Goal: Task Accomplishment & Management: Manage account settings

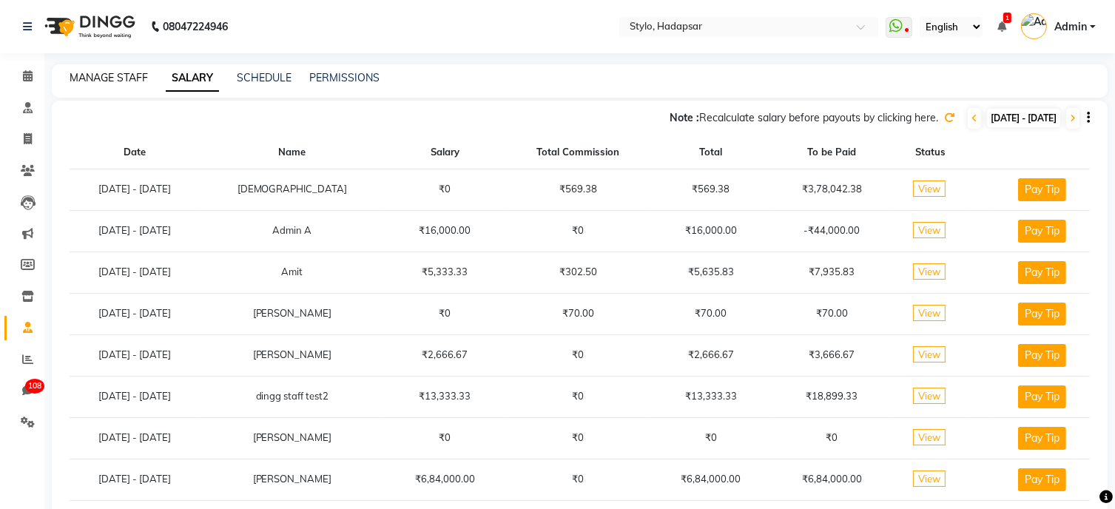
click at [119, 82] on link "MANAGE STAFF" at bounding box center [109, 77] width 78 height 13
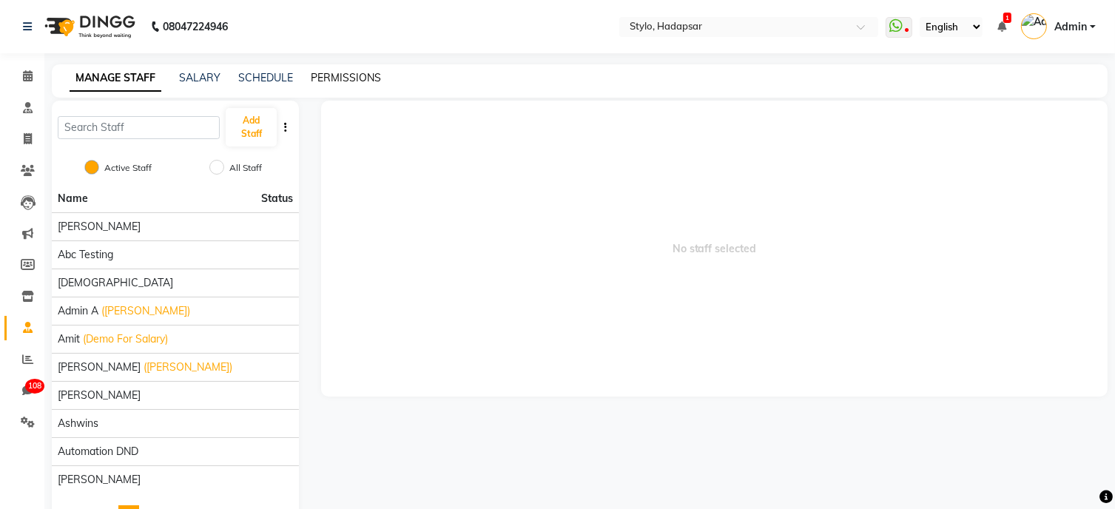
click at [333, 77] on link "PERMISSIONS" at bounding box center [346, 77] width 70 height 13
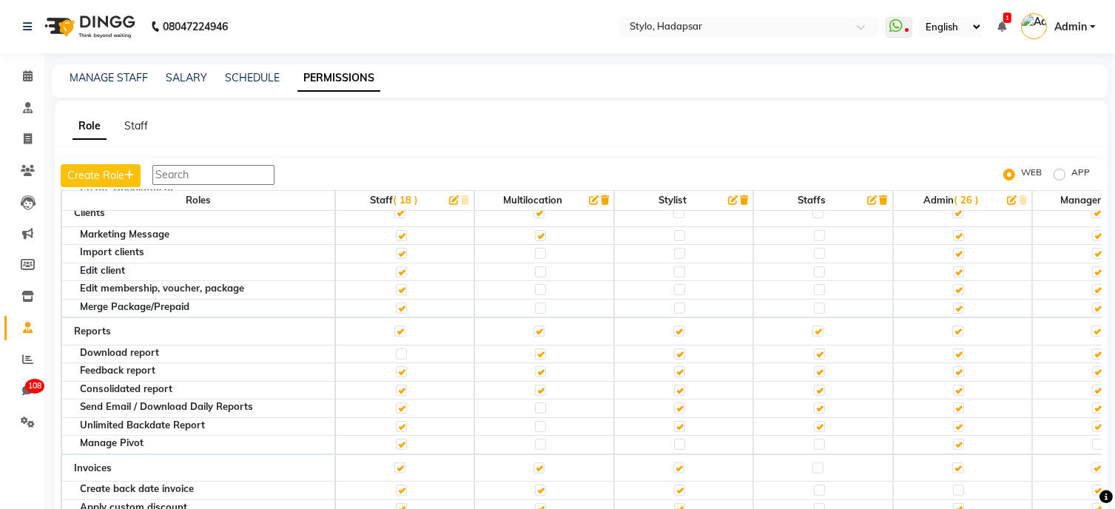
scroll to position [228, 0]
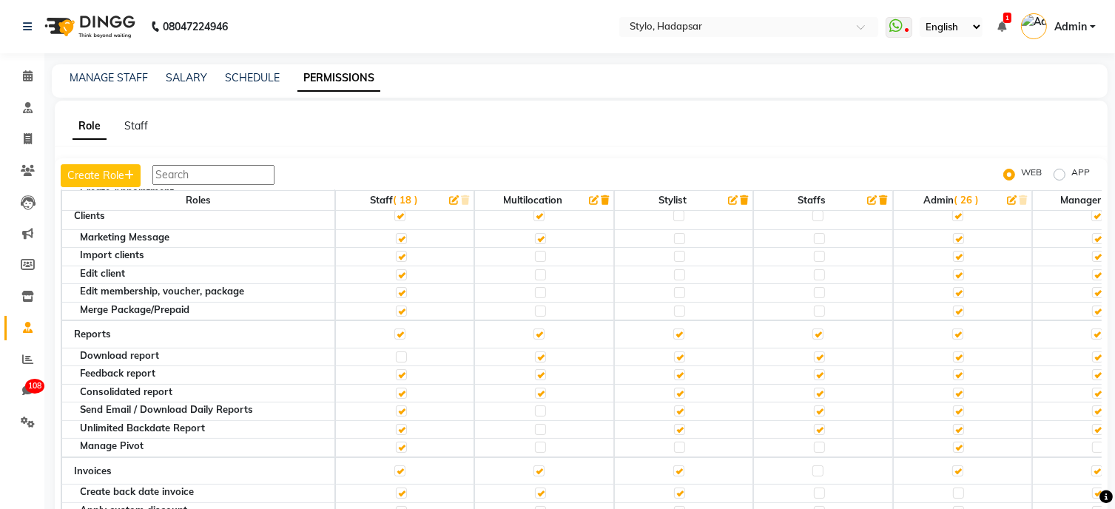
click at [889, 370] on td at bounding box center [822, 375] width 139 height 18
click at [1071, 173] on label "APP" at bounding box center [1080, 175] width 18 height 18
click at [1059, 173] on input "APP" at bounding box center [1062, 174] width 10 height 10
radio input "true"
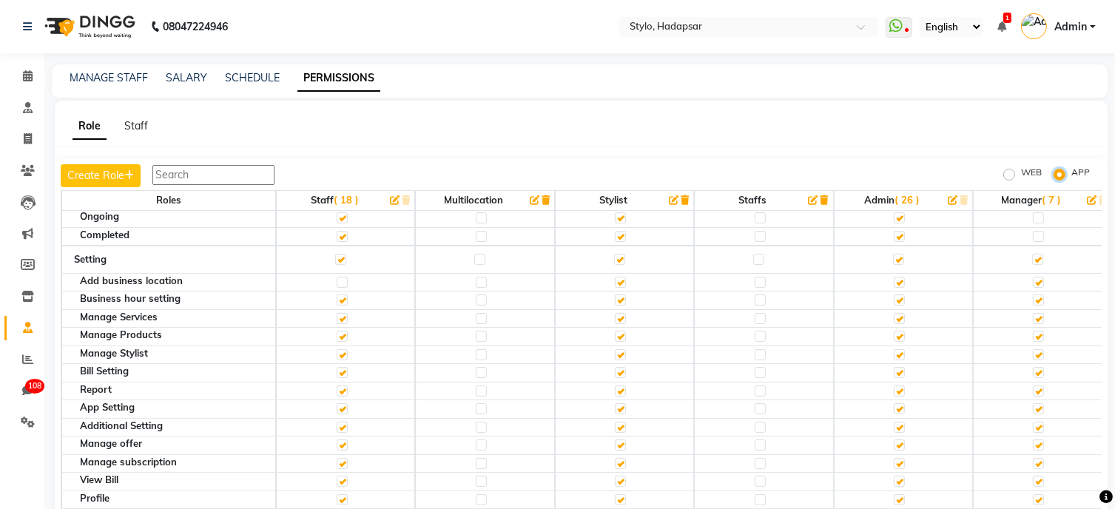
scroll to position [342, 0]
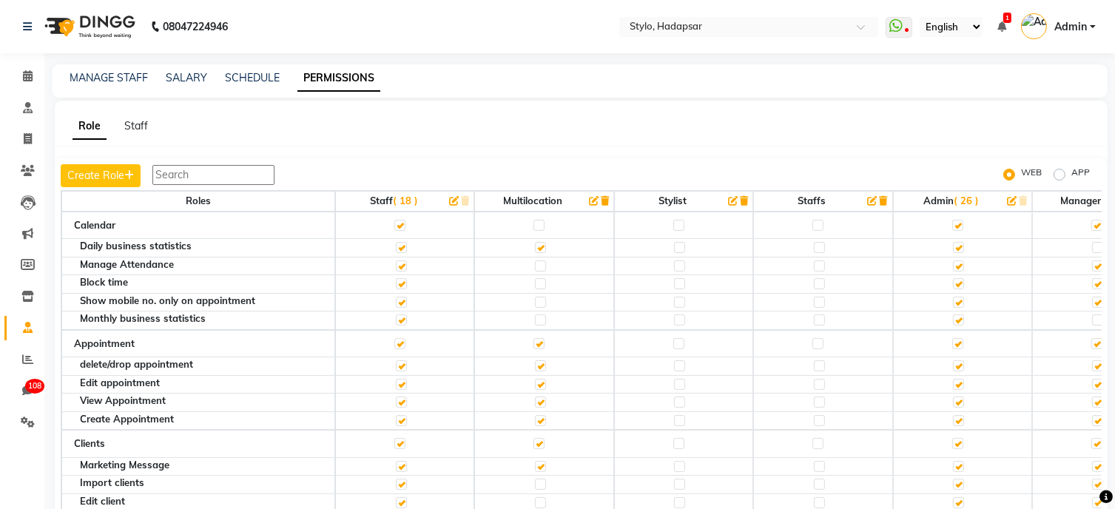
click at [1071, 170] on label "APP" at bounding box center [1080, 175] width 18 height 18
click at [1059, 170] on input "APP" at bounding box center [1062, 174] width 10 height 10
radio input "true"
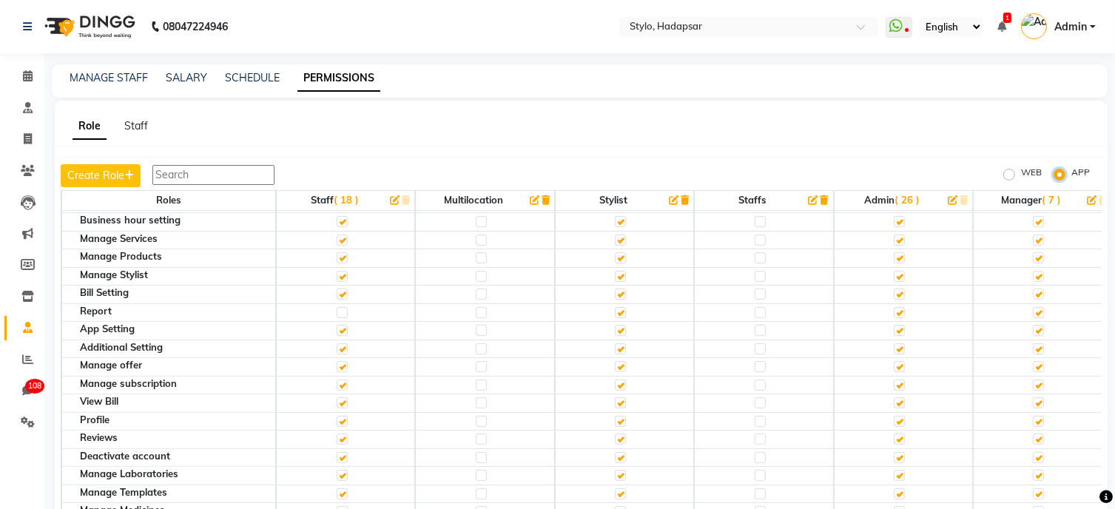
scroll to position [392, 0]
click at [902, 306] on label at bounding box center [899, 311] width 11 height 11
click at [902, 306] on input "checkbox" at bounding box center [899, 311] width 10 height 10
checkbox input "false"
click at [905, 306] on label at bounding box center [899, 311] width 11 height 11
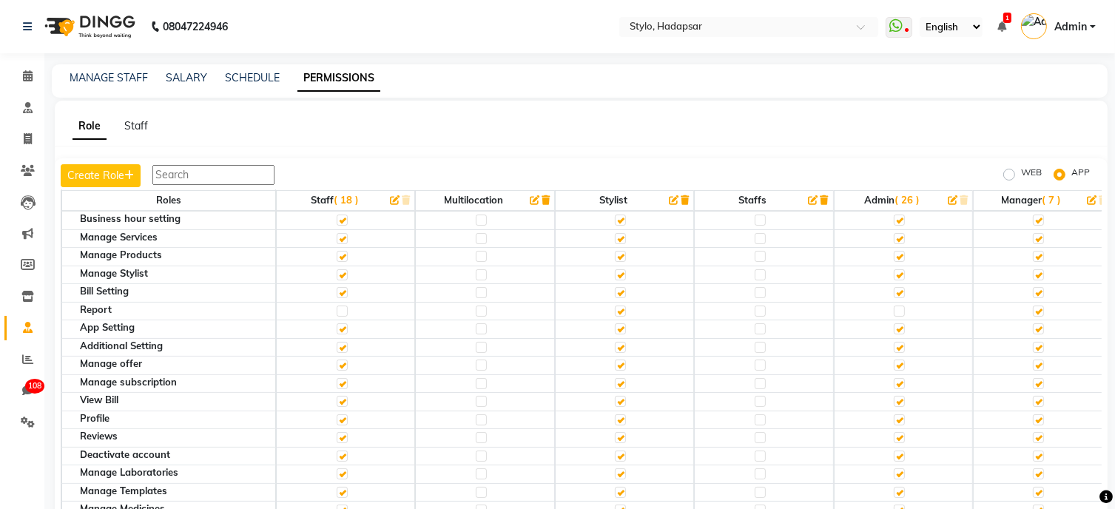
click at [903, 306] on input "checkbox" at bounding box center [899, 311] width 10 height 10
checkbox input "true"
click at [903, 306] on label at bounding box center [899, 311] width 11 height 11
click at [903, 306] on input "checkbox" at bounding box center [899, 311] width 10 height 10
checkbox input "false"
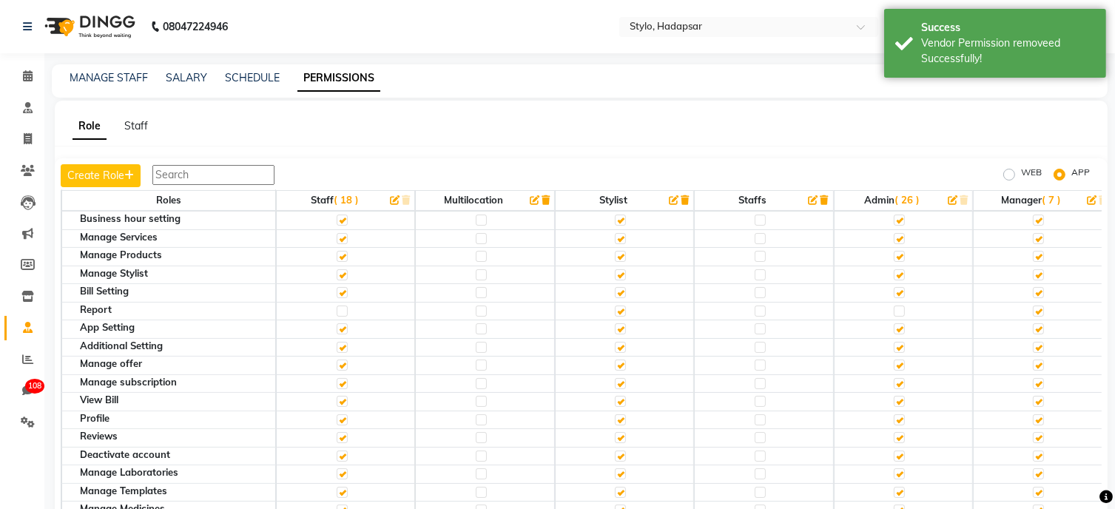
click at [903, 306] on label at bounding box center [899, 311] width 11 height 11
click at [903, 306] on input "checkbox" at bounding box center [899, 311] width 10 height 10
checkbox input "true"
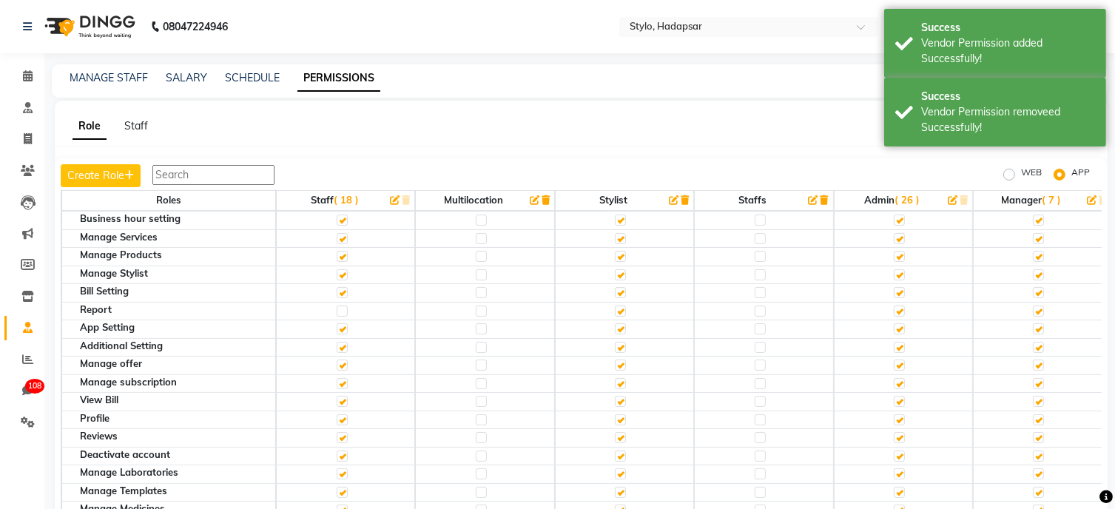
click at [1021, 170] on label "WEB" at bounding box center [1031, 175] width 21 height 18
click at [1008, 170] on input "WEB" at bounding box center [1011, 174] width 10 height 10
radio input "true"
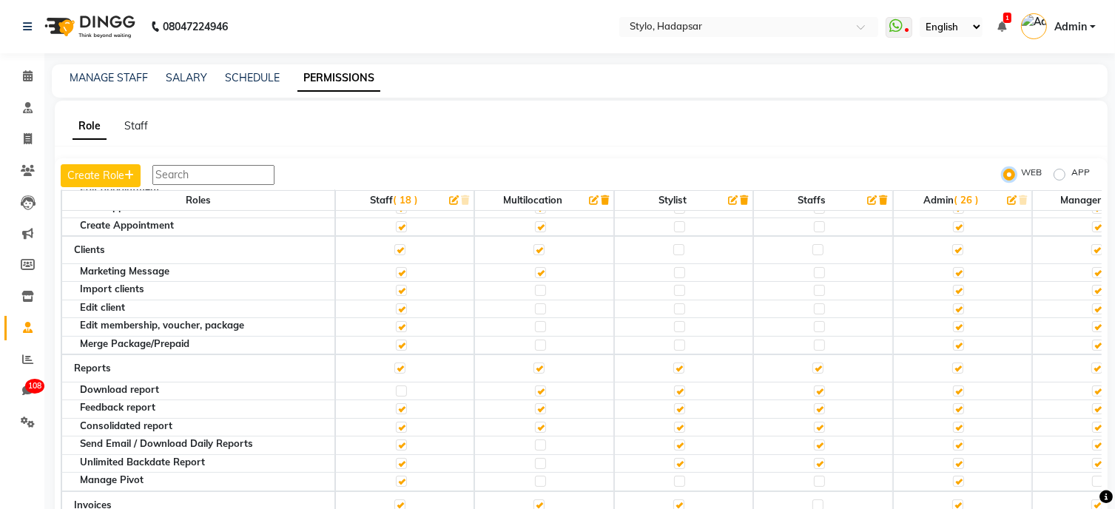
scroll to position [195, 0]
click at [961, 361] on label at bounding box center [957, 366] width 11 height 11
click at [961, 362] on input "checkbox" at bounding box center [957, 367] width 10 height 10
checkbox input "false"
click at [31, 364] on icon at bounding box center [27, 359] width 11 height 11
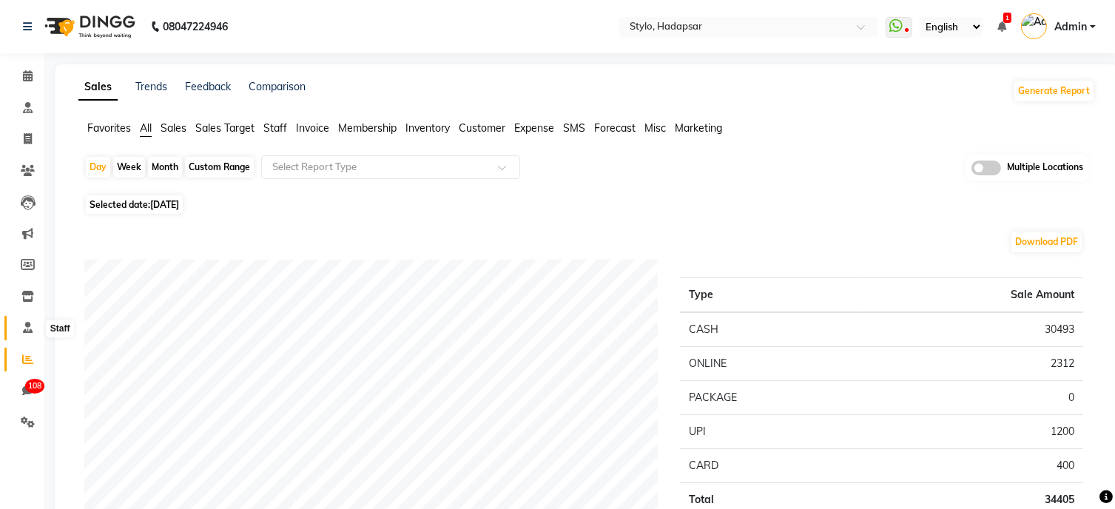
click at [27, 325] on icon at bounding box center [28, 327] width 10 height 11
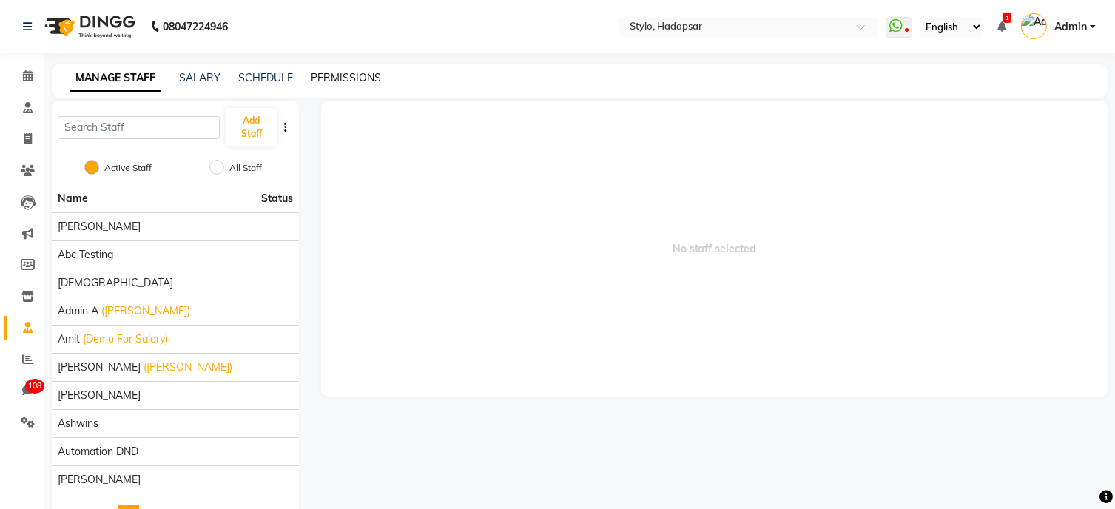
click at [329, 77] on link "PERMISSIONS" at bounding box center [346, 77] width 70 height 13
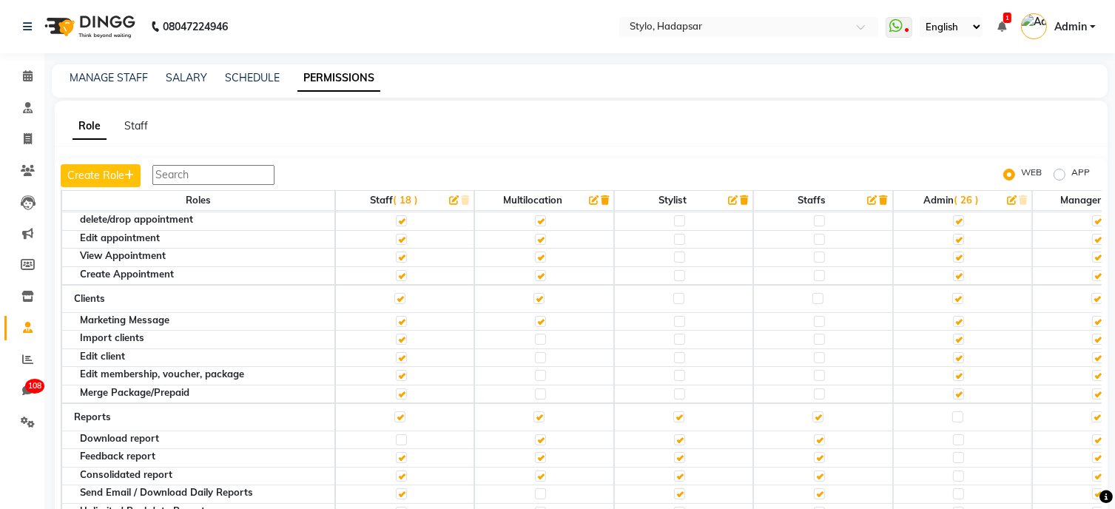
scroll to position [170, 0]
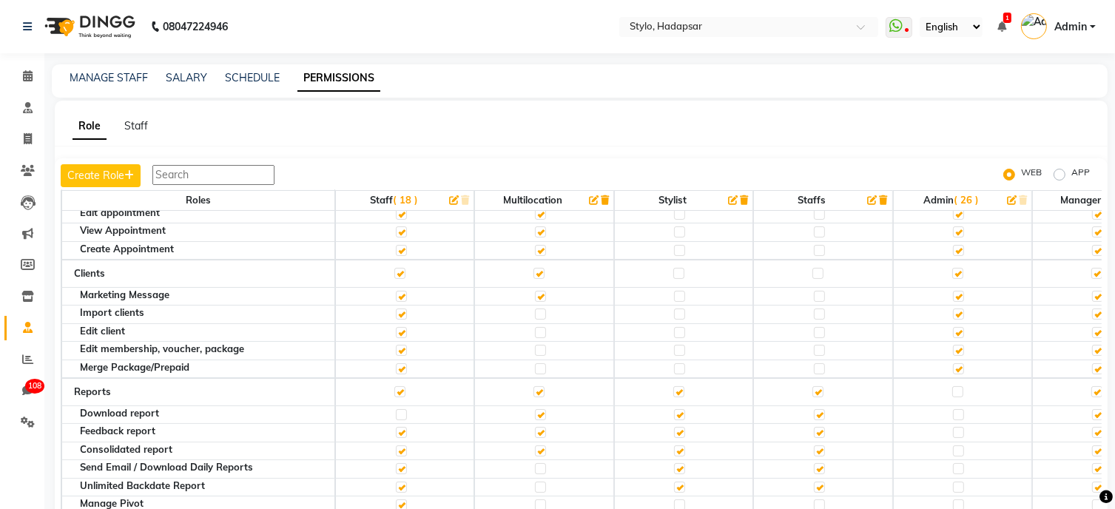
click at [959, 390] on label at bounding box center [957, 391] width 11 height 11
click at [959, 390] on input "checkbox" at bounding box center [957, 392] width 10 height 10
checkbox input "true"
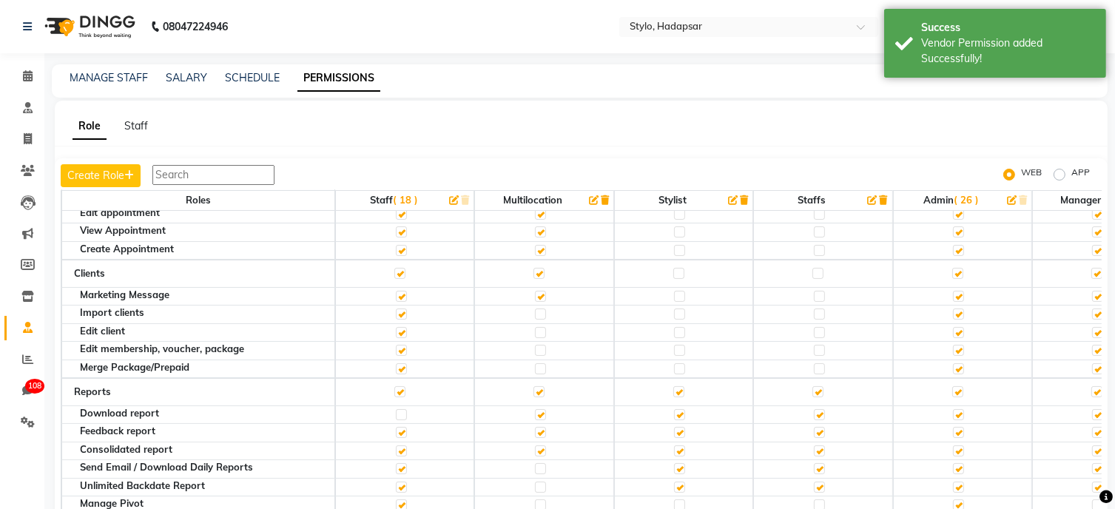
click at [959, 409] on label at bounding box center [958, 414] width 11 height 11
click at [959, 410] on input "checkbox" at bounding box center [958, 415] width 10 height 10
checkbox input "false"
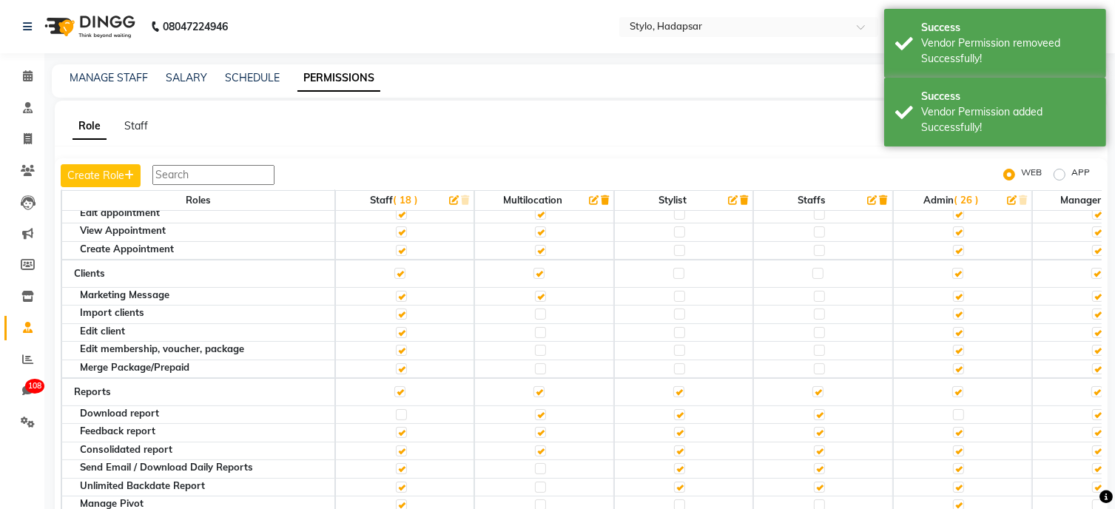
click at [959, 409] on label at bounding box center [958, 414] width 11 height 11
click at [959, 410] on input "checkbox" at bounding box center [958, 415] width 10 height 10
checkbox input "true"
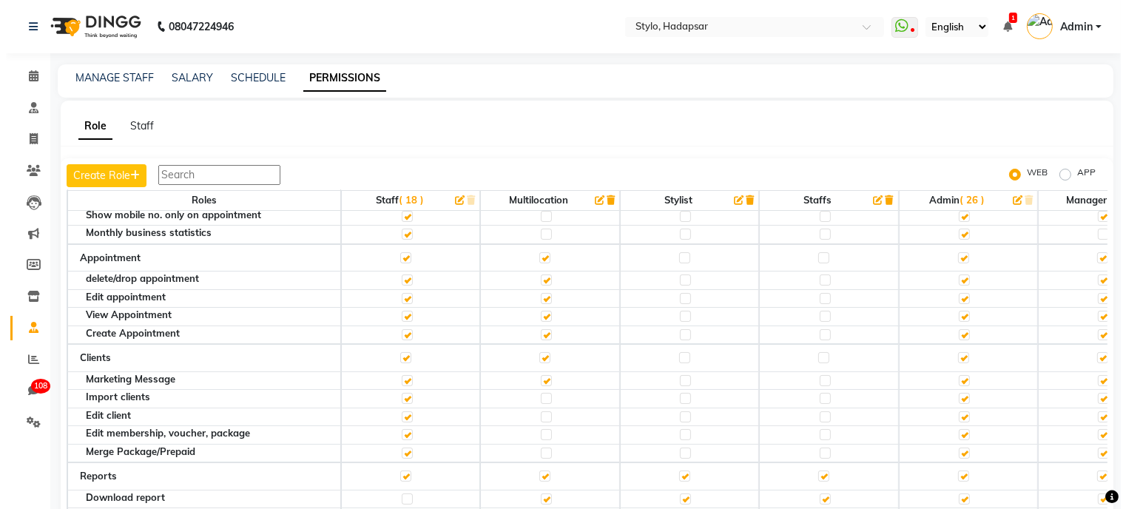
scroll to position [86, 0]
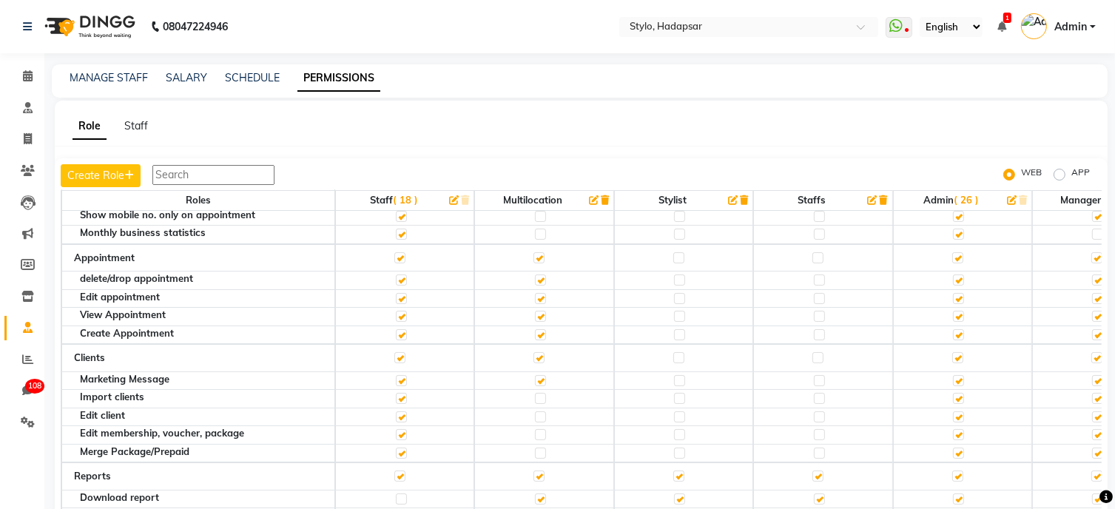
click at [1077, 25] on span "Admin" at bounding box center [1070, 27] width 33 height 16
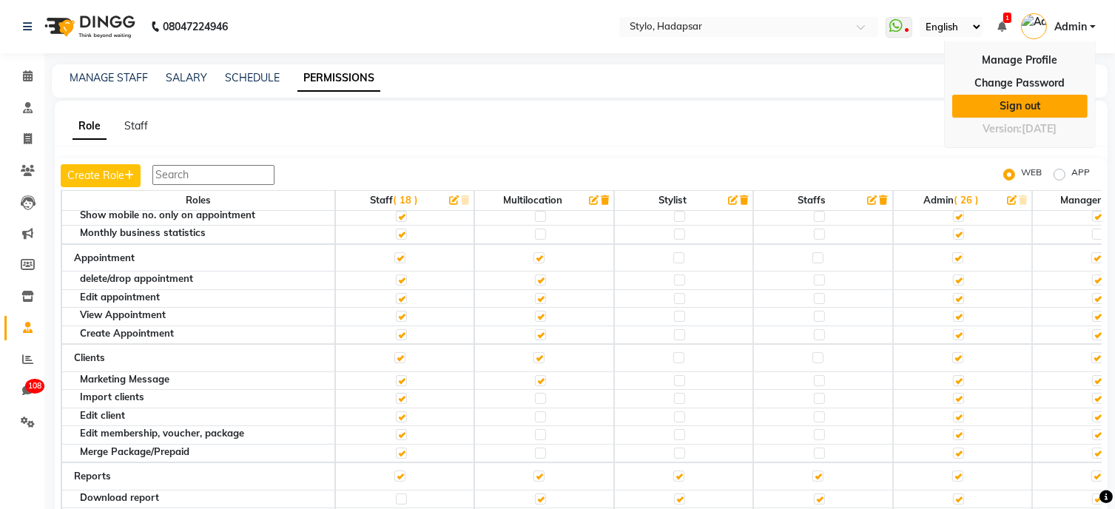
click at [1014, 100] on link "Sign out" at bounding box center [1019, 106] width 135 height 23
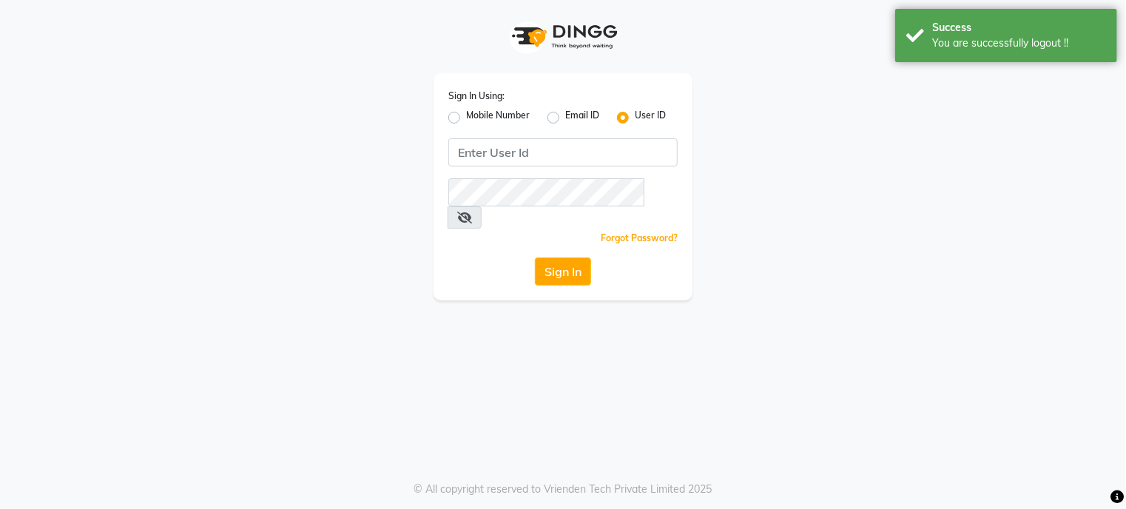
click at [462, 118] on div "Mobile Number" at bounding box center [488, 118] width 81 height 18
click at [466, 116] on label "Mobile Number" at bounding box center [498, 118] width 64 height 18
click at [466, 116] on input "Mobile Number" at bounding box center [471, 114] width 10 height 10
radio input "true"
radio input "false"
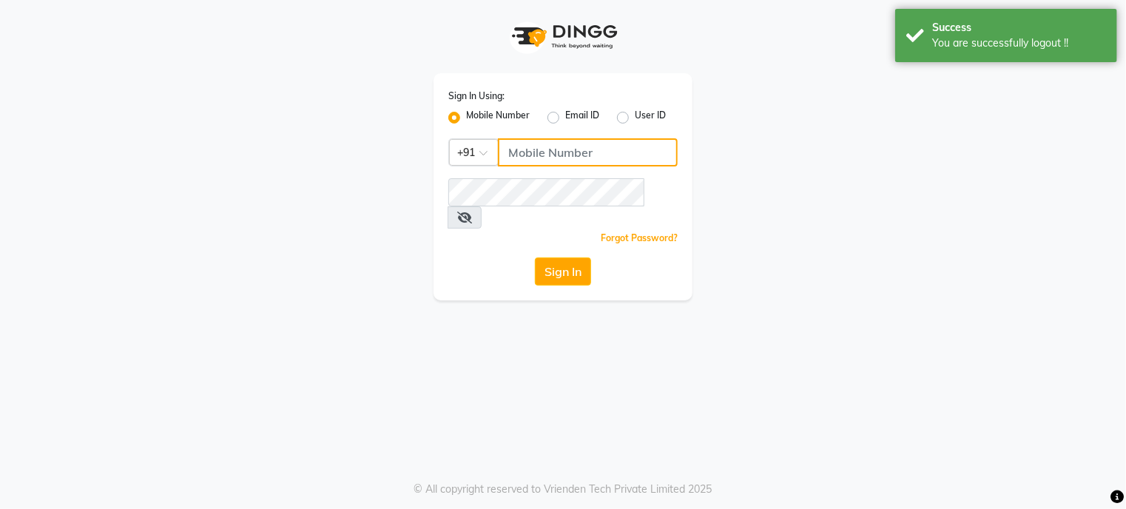
click at [550, 141] on input "Username" at bounding box center [588, 152] width 180 height 28
type input "6261346487"
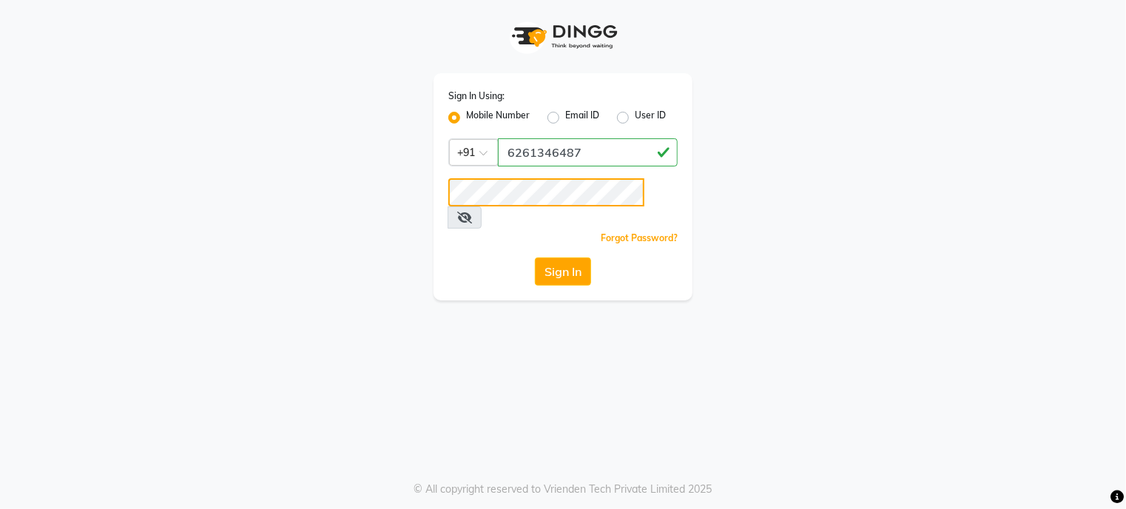
click at [535, 257] on button "Sign In" at bounding box center [563, 271] width 56 height 28
